Goal: Task Accomplishment & Management: Manage account settings

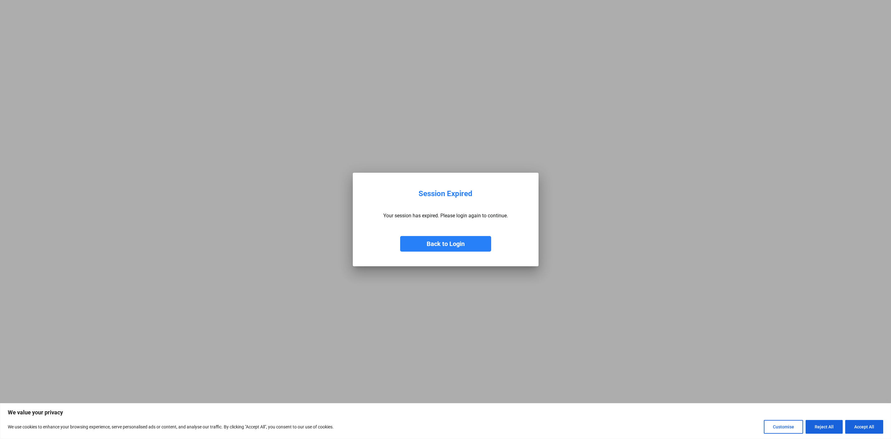
click at [423, 237] on button "Back to Login" at bounding box center [445, 244] width 91 height 16
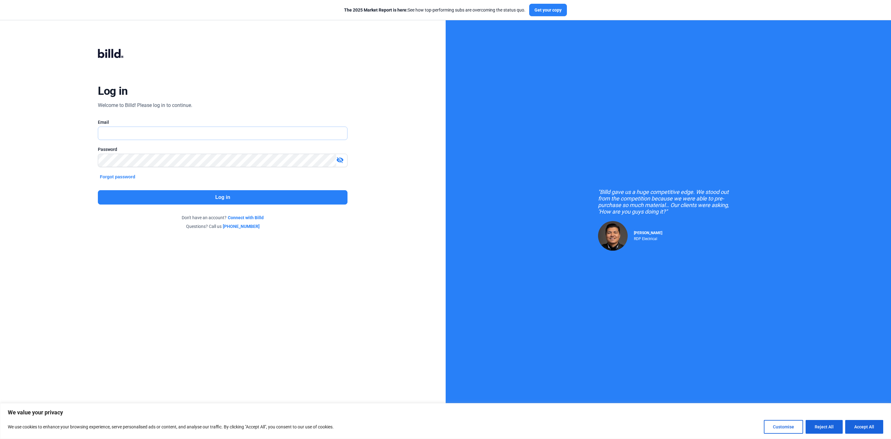
type input "[PERSON_NAME][EMAIL_ADDRESS][DOMAIN_NAME]"
click at [135, 194] on button "Log in" at bounding box center [223, 197] width 250 height 14
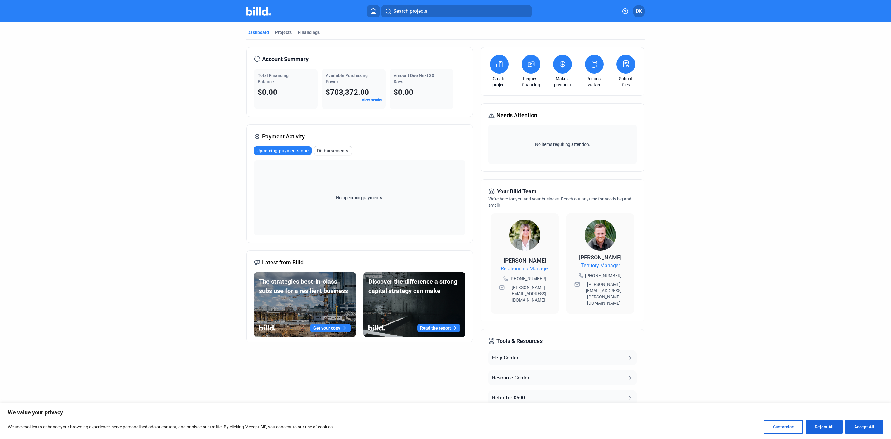
click at [250, 7] on img at bounding box center [258, 11] width 25 height 9
click at [283, 32] on div "Projects" at bounding box center [283, 32] width 17 height 6
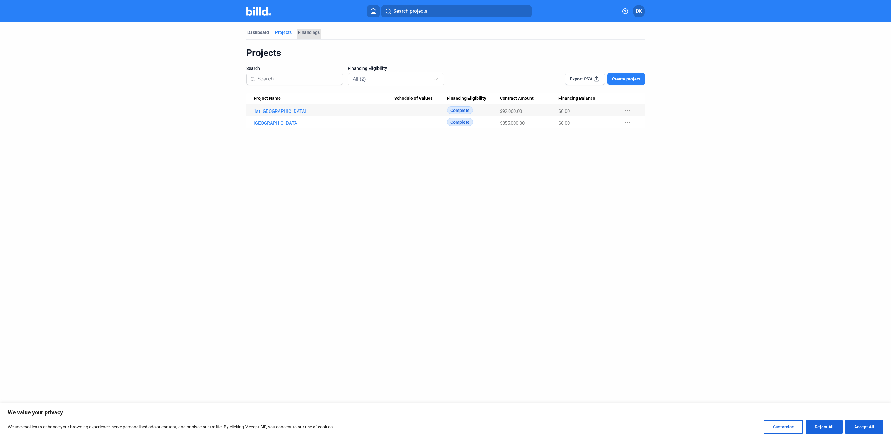
click at [310, 32] on div "Financings" at bounding box center [309, 32] width 22 height 6
